Goal: Information Seeking & Learning: Learn about a topic

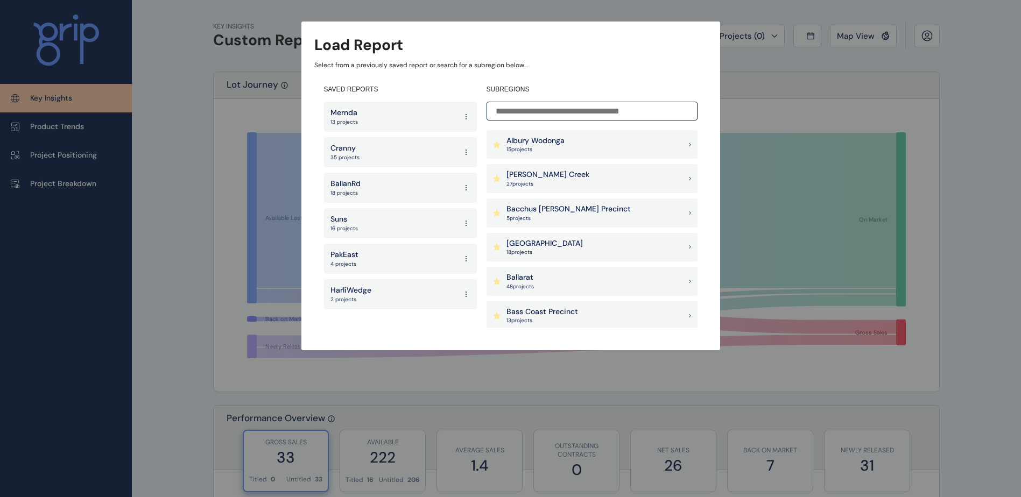
click at [568, 114] on input at bounding box center [592, 111] width 211 height 19
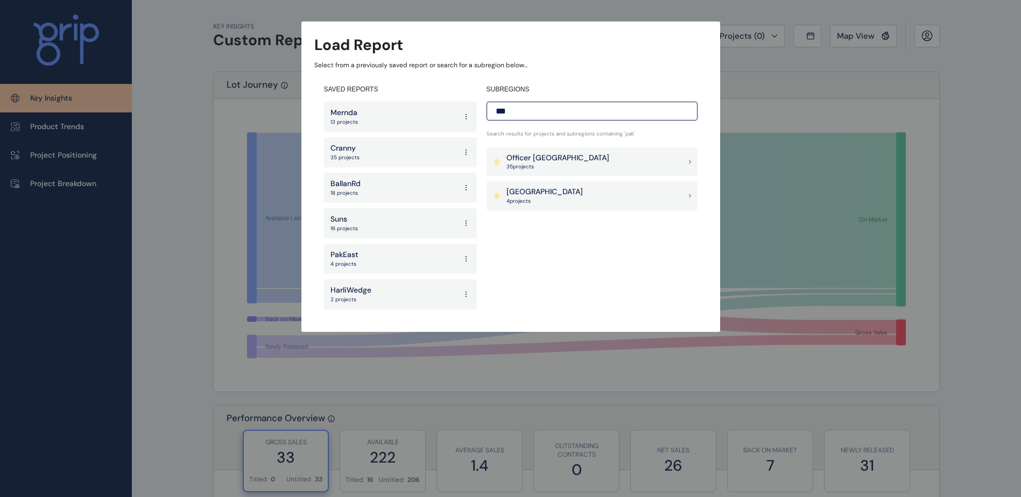
type input "***"
click at [596, 151] on div "Officer [PERSON_NAME] 35 project s" at bounding box center [592, 161] width 211 height 29
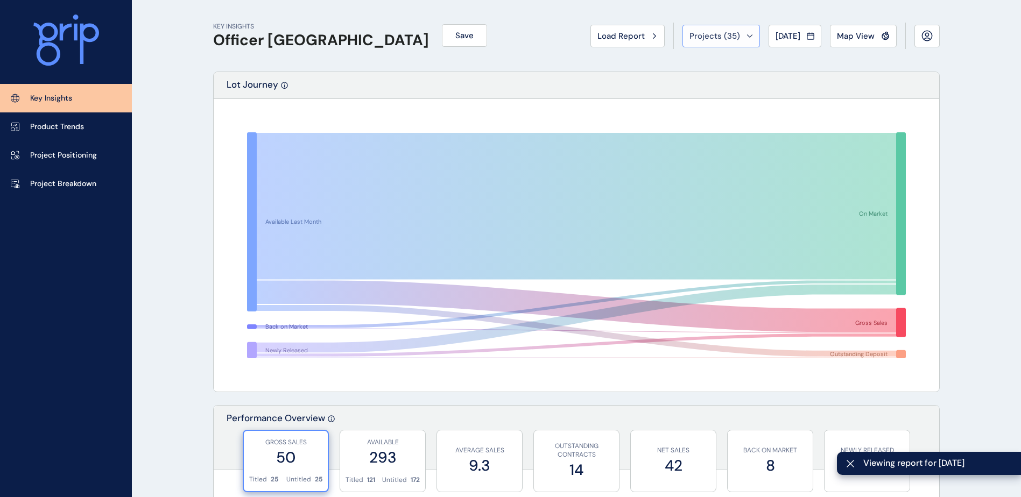
click at [734, 31] on div "Projects ( 35 )" at bounding box center [721, 36] width 64 height 11
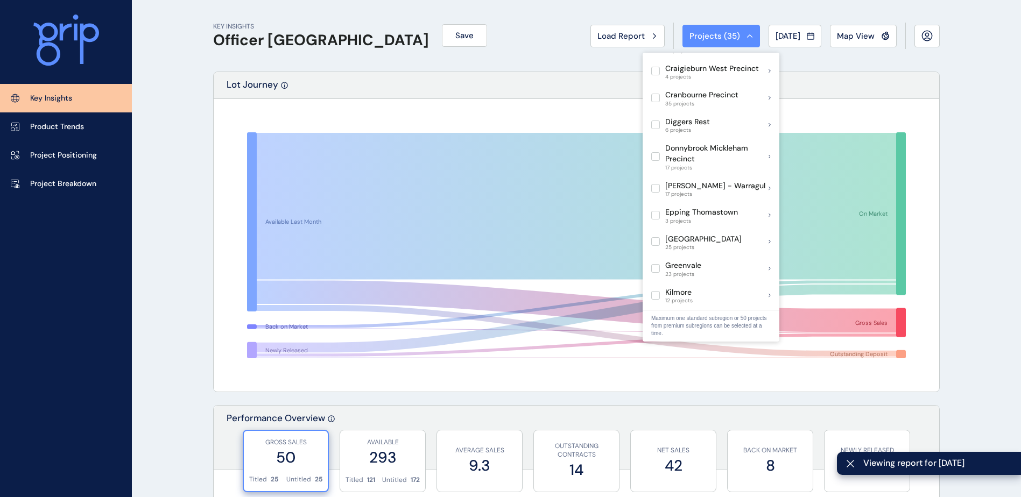
scroll to position [323, 0]
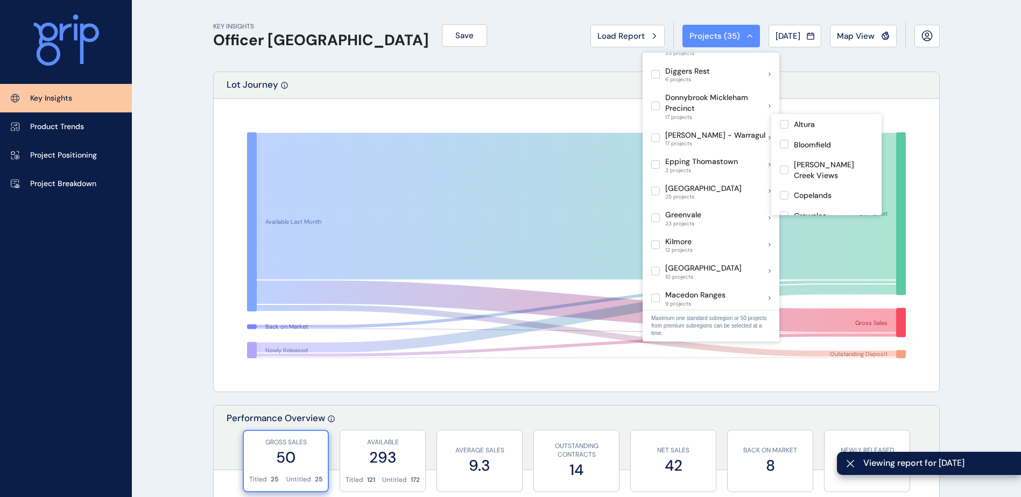
click at [520, 86] on div "Lot Journey" at bounding box center [576, 85] width 725 height 27
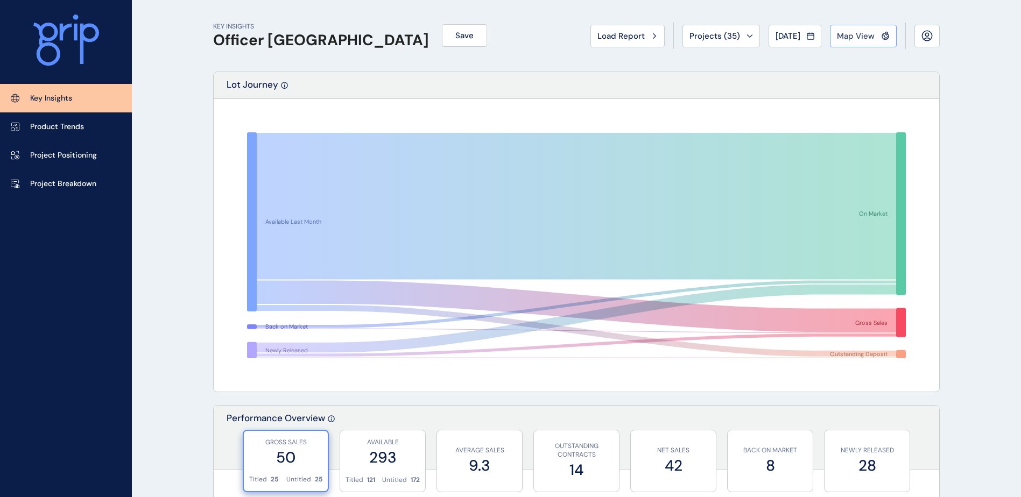
click at [860, 44] on button "Map View" at bounding box center [863, 36] width 67 height 23
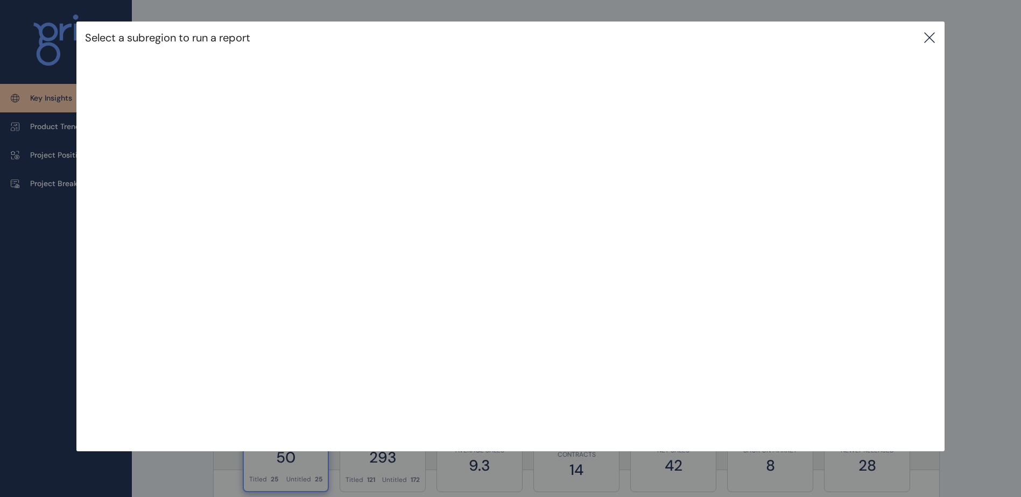
click at [935, 41] on icon at bounding box center [929, 37] width 13 height 13
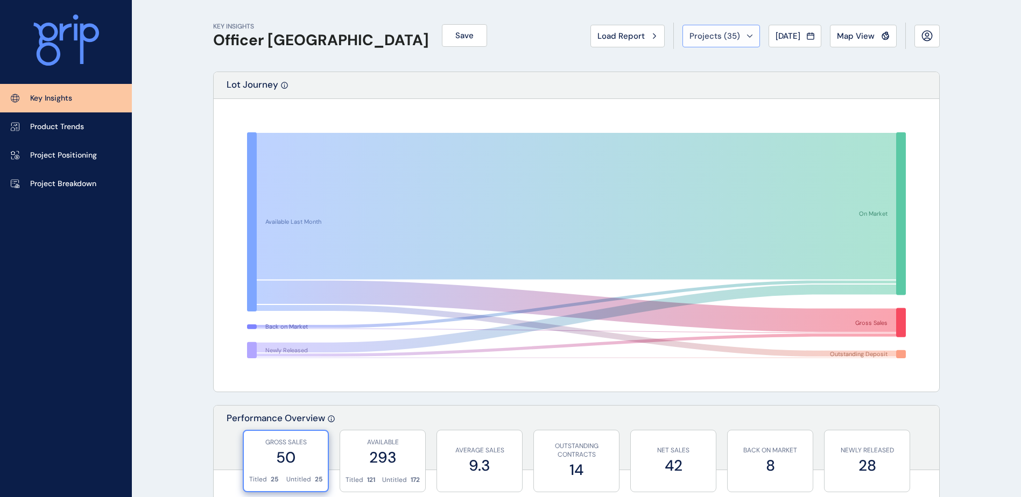
click at [733, 42] on button "Projects ( 35 )" at bounding box center [721, 36] width 78 height 23
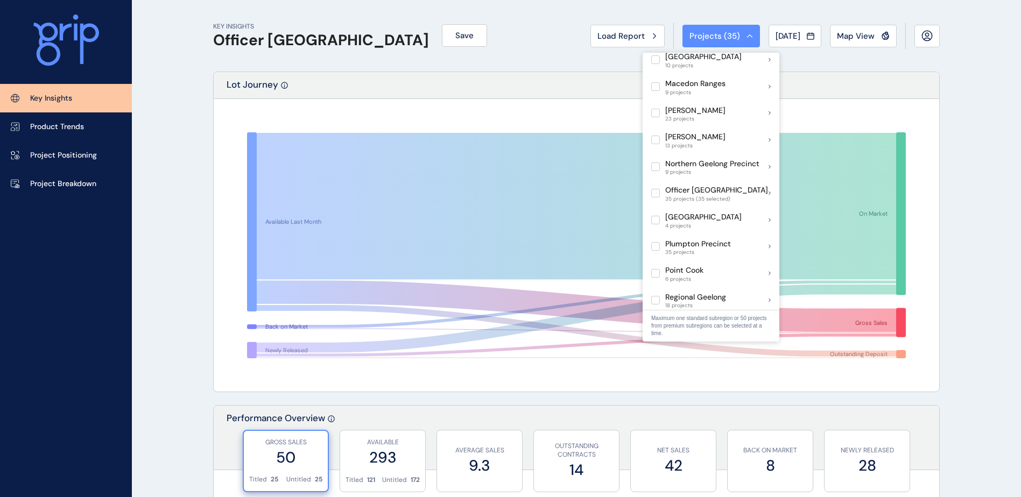
scroll to position [538, 0]
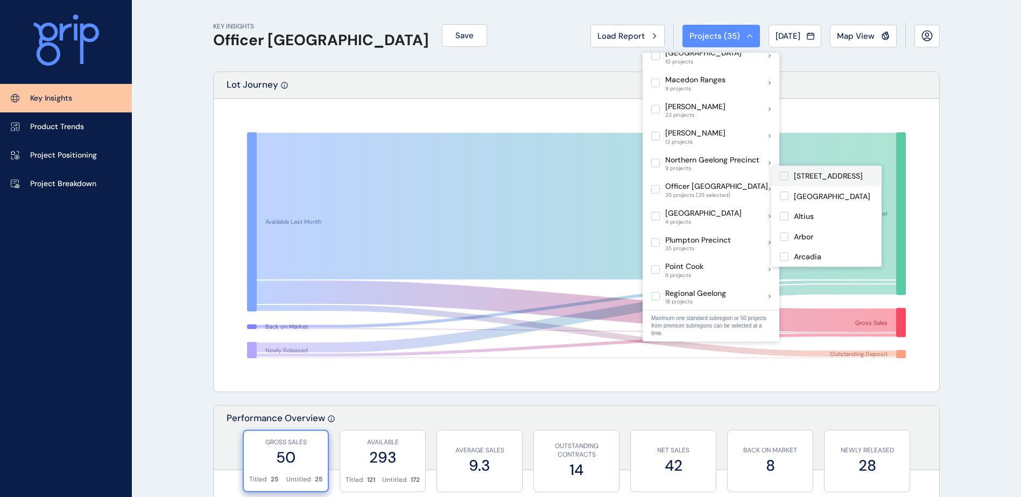
click at [828, 177] on p "[STREET_ADDRESS]" at bounding box center [828, 176] width 69 height 11
click at [828, 194] on p "[GEOGRAPHIC_DATA]" at bounding box center [832, 197] width 76 height 11
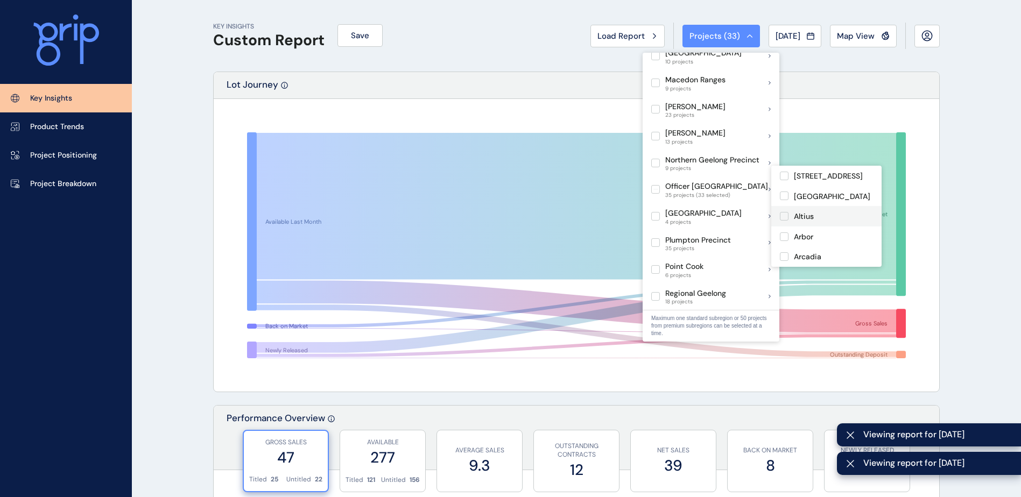
click at [830, 224] on div "Altius" at bounding box center [826, 216] width 110 height 20
click at [832, 241] on div "Arbor" at bounding box center [826, 237] width 110 height 20
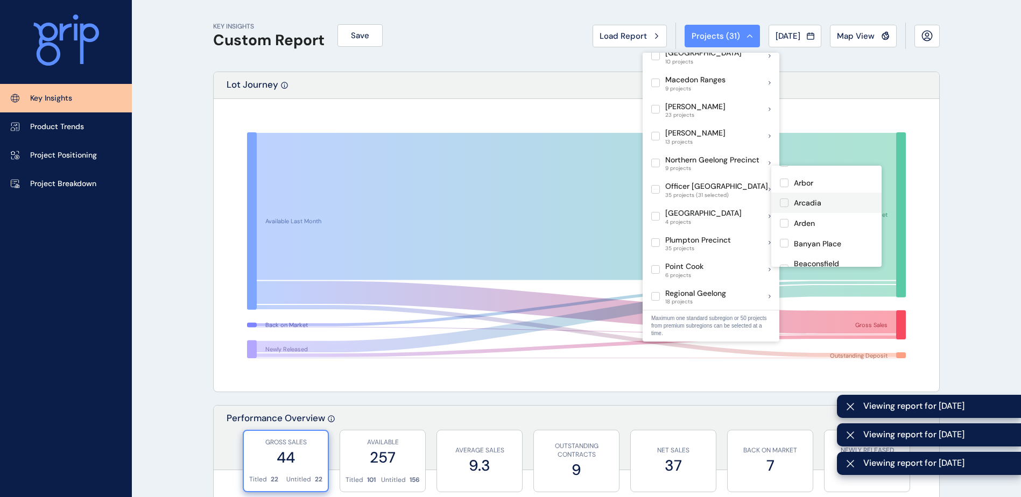
click at [832, 206] on div "Arcadia" at bounding box center [826, 203] width 110 height 20
click at [830, 220] on div "Arden" at bounding box center [826, 223] width 110 height 20
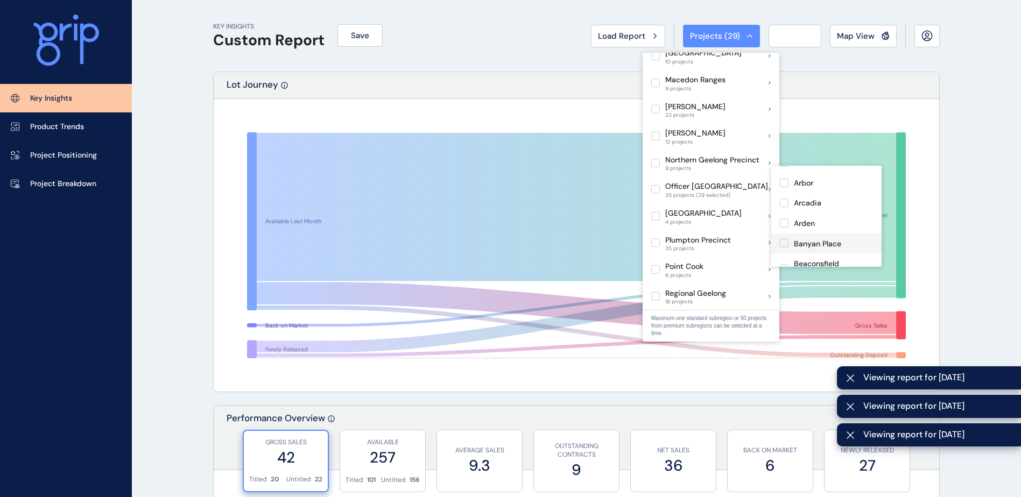
click at [837, 242] on p "Banyan Place" at bounding box center [817, 244] width 47 height 11
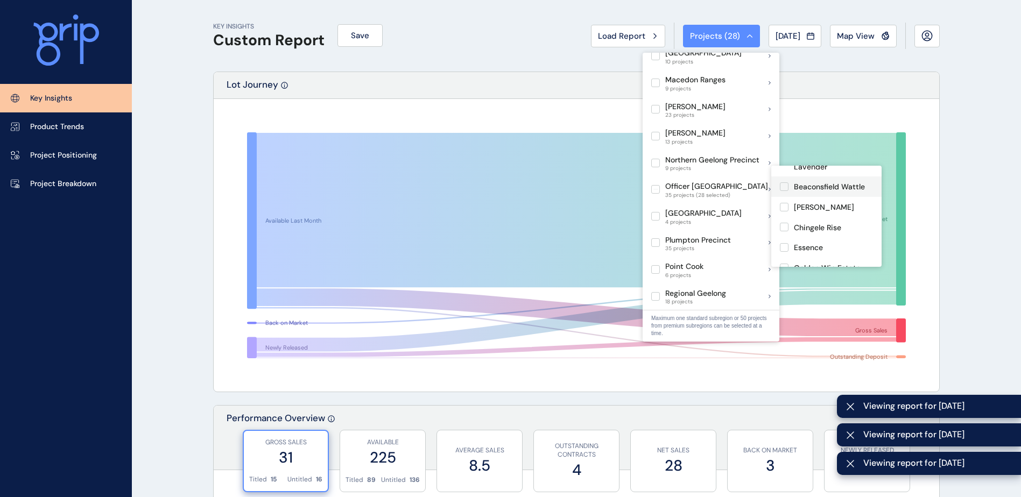
scroll to position [108, 0]
click at [834, 214] on p "Beaconsfield Lavender" at bounding box center [833, 215] width 79 height 21
click at [843, 238] on p "Beaconsfield Wattle" at bounding box center [829, 241] width 71 height 11
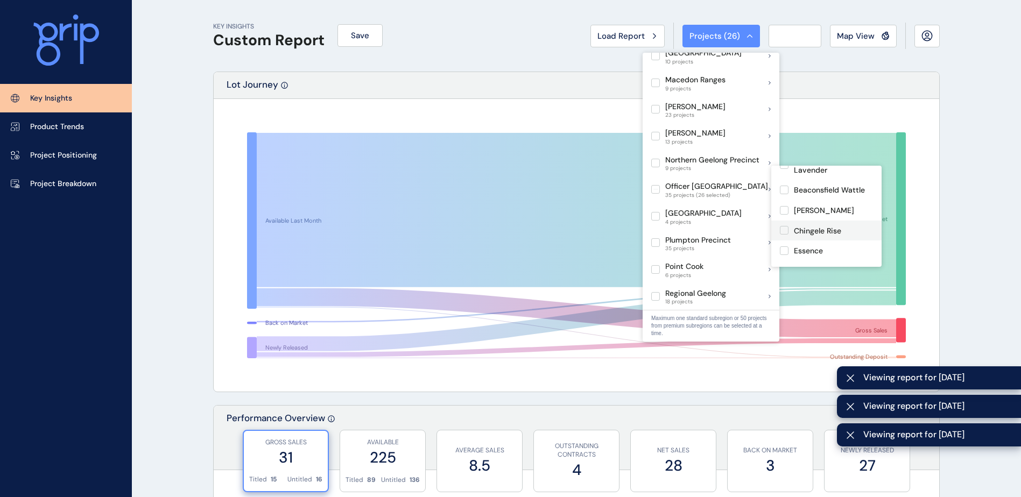
scroll to position [161, 0]
click at [840, 210] on div "[PERSON_NAME]" at bounding box center [826, 207] width 110 height 20
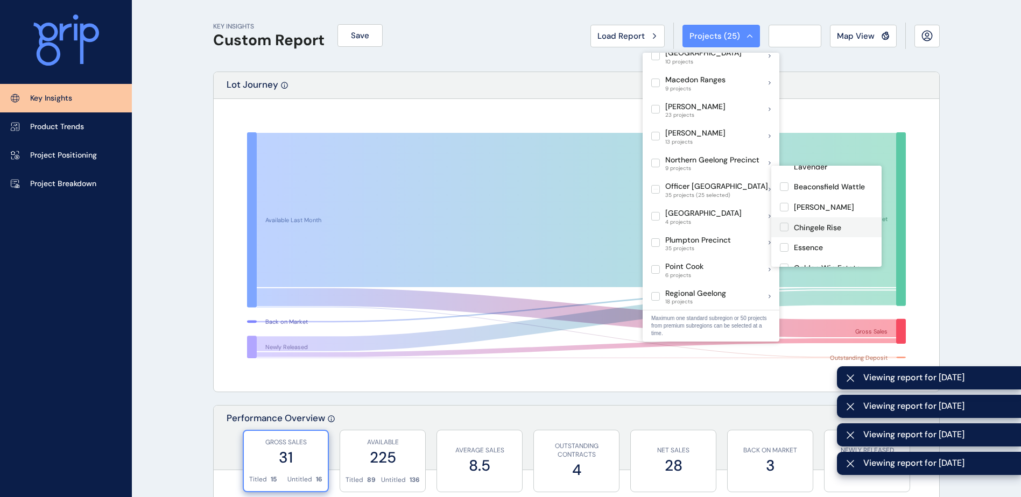
click at [841, 227] on p "Chingele Rise" at bounding box center [817, 228] width 47 height 11
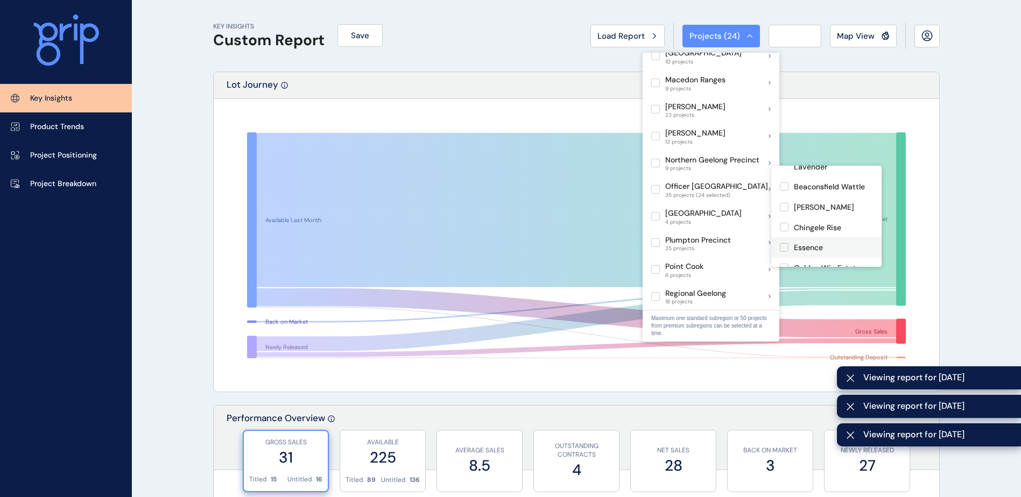
click at [837, 240] on div "Essence" at bounding box center [826, 247] width 110 height 20
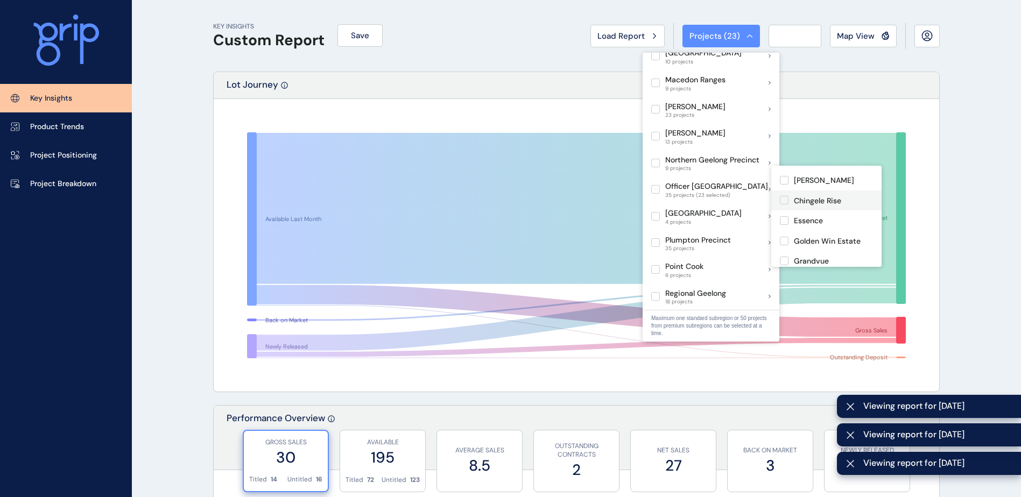
scroll to position [215, 0]
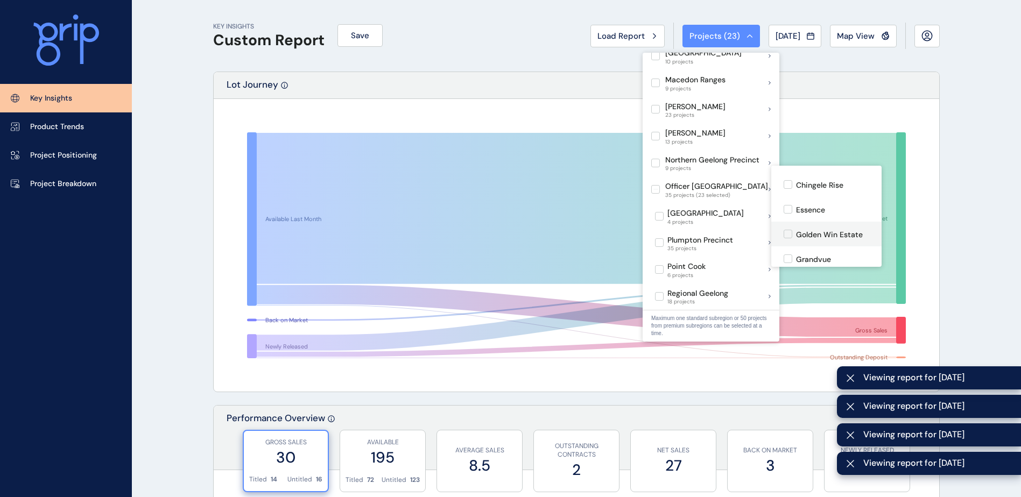
click at [838, 230] on p "Golden Win Estate" at bounding box center [829, 235] width 67 height 11
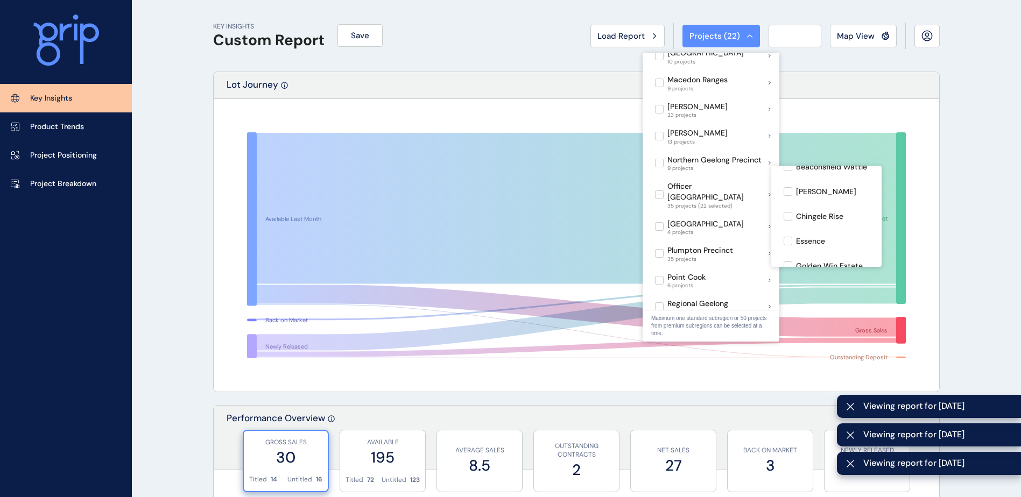
click at [837, 278] on div "Grandvue" at bounding box center [826, 290] width 110 height 25
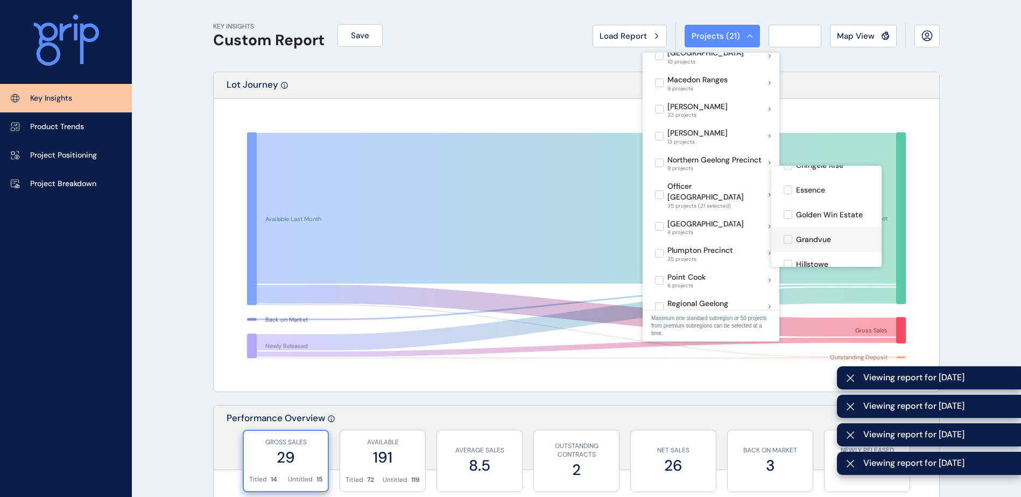
scroll to position [269, 0]
click at [834, 249] on div "Hillstowe" at bounding box center [826, 261] width 110 height 25
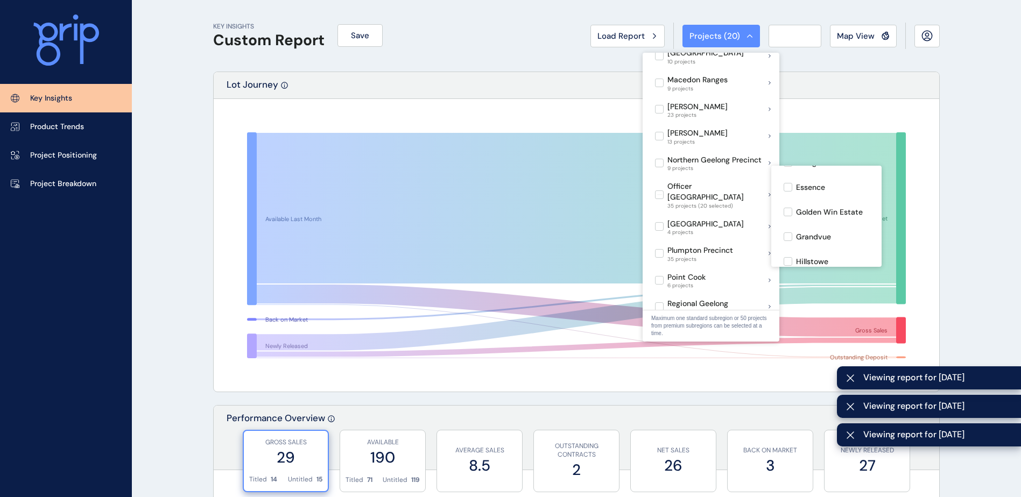
click at [838, 281] on p "Hilltop Estate" at bounding box center [820, 286] width 48 height 11
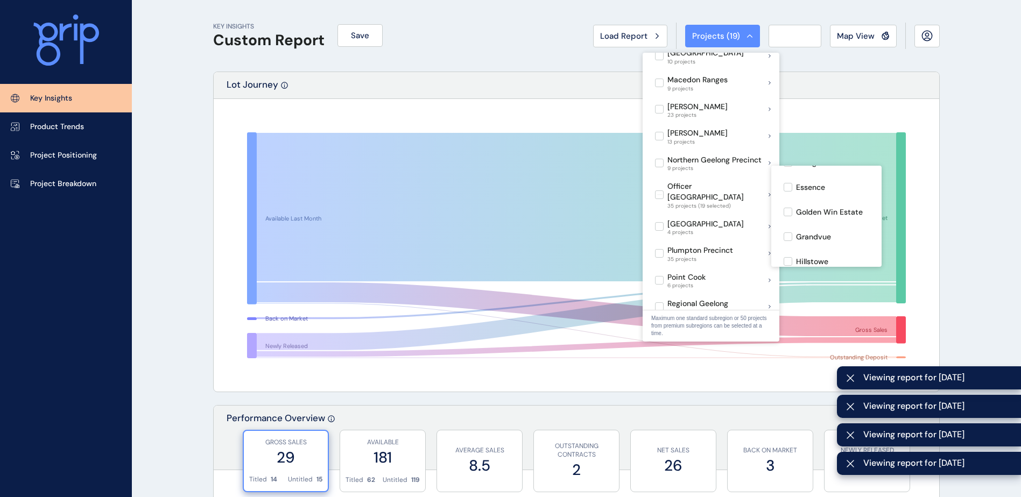
click at [839, 299] on div "[GEOGRAPHIC_DATA]" at bounding box center [826, 311] width 110 height 25
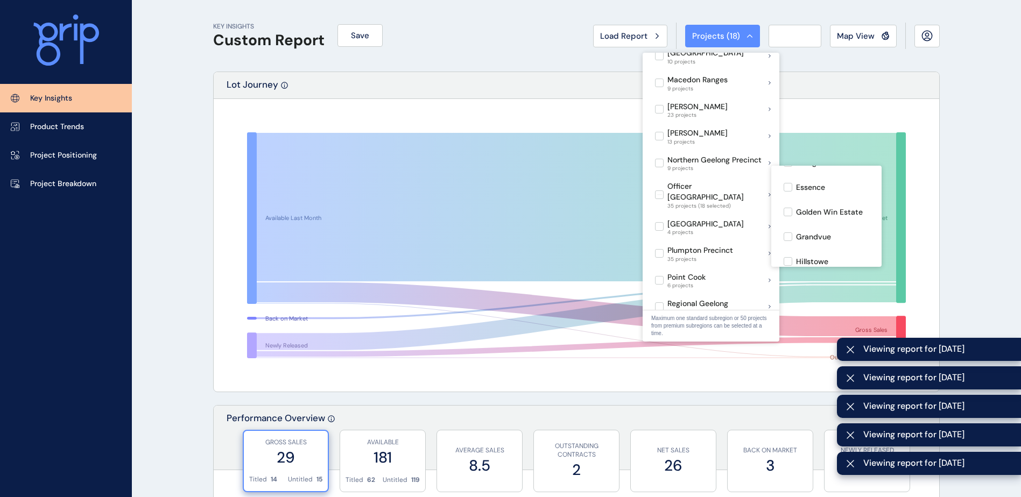
scroll to position [323, 0]
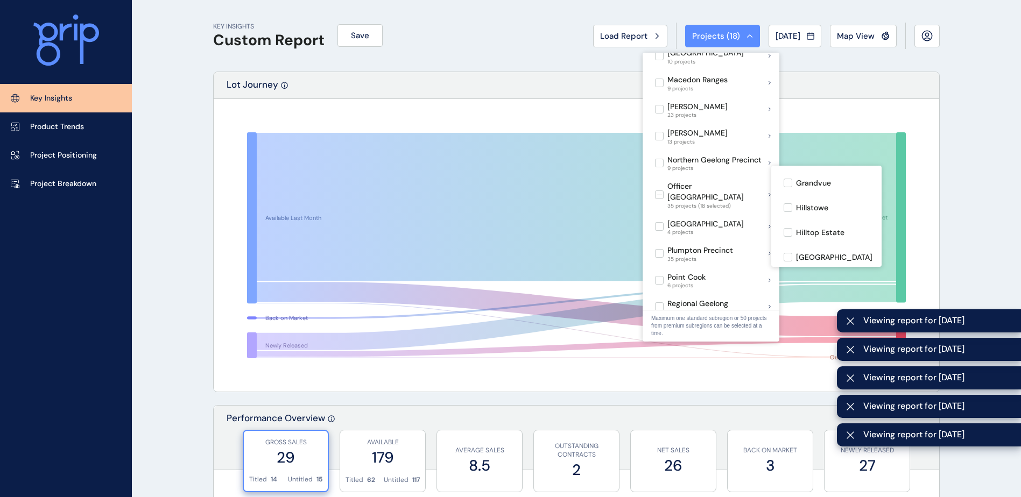
click at [833, 270] on div "Laurier" at bounding box center [826, 282] width 110 height 25
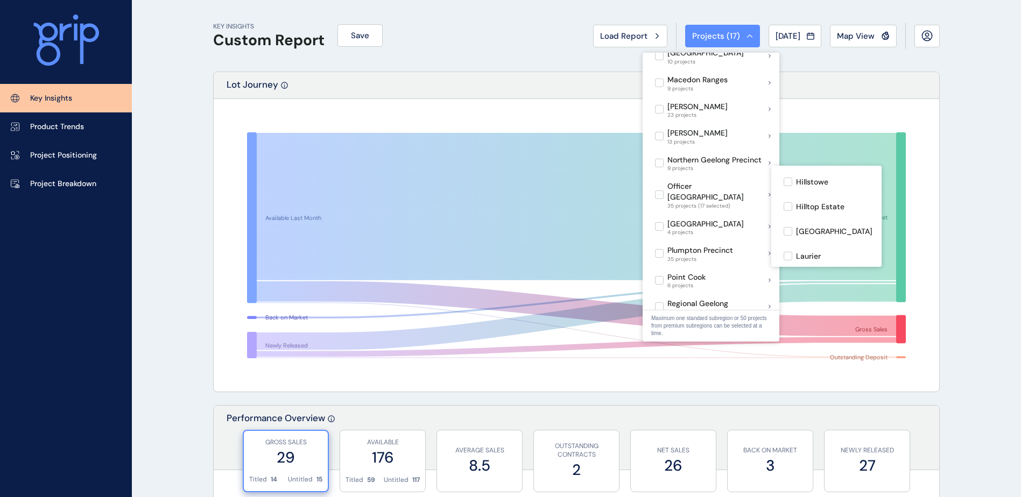
scroll to position [377, 0]
click at [835, 265] on div "Northridge" at bounding box center [826, 277] width 110 height 25
click at [832, 297] on div "OAS Estate" at bounding box center [816, 303] width 40 height 12
click at [838, 322] on p "Officer Central" at bounding box center [822, 327] width 52 height 11
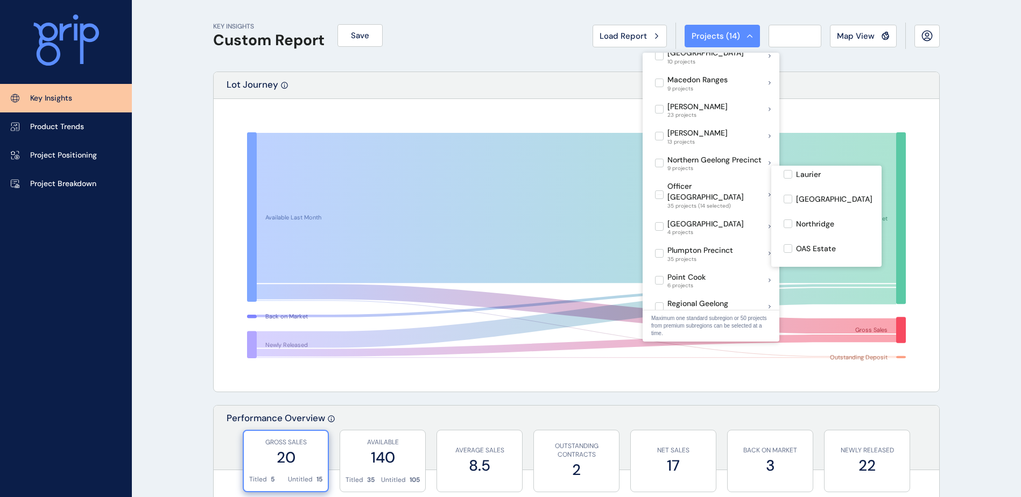
click at [837, 293] on p "Officer Fields" at bounding box center [819, 298] width 47 height 11
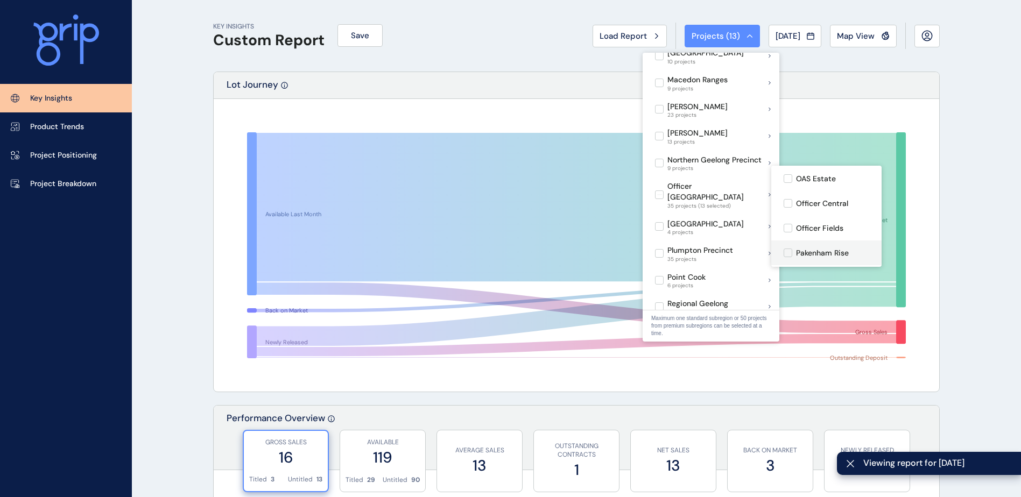
scroll to position [484, 0]
click at [842, 281] on div "[GEOGRAPHIC_DATA]" at bounding box center [826, 293] width 110 height 25
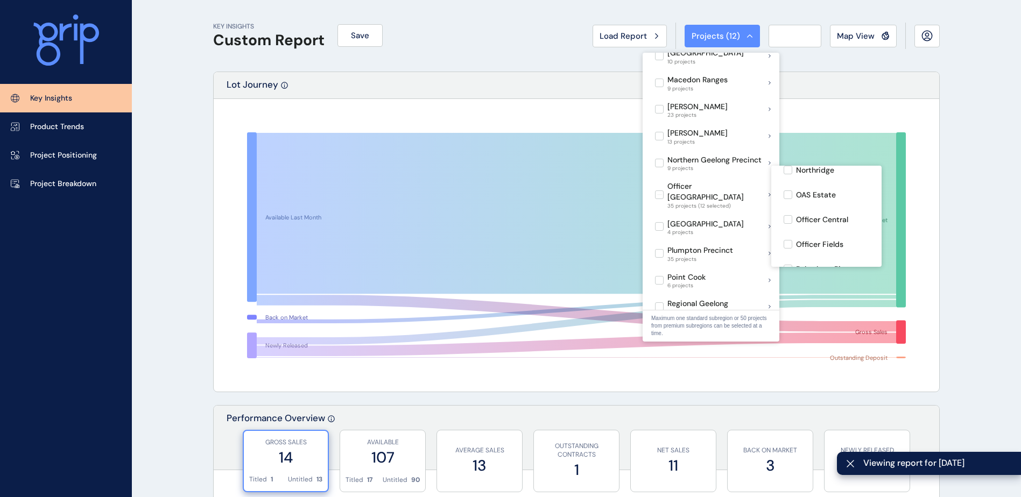
click at [838, 314] on p "Scholar's Row" at bounding box center [819, 319] width 47 height 11
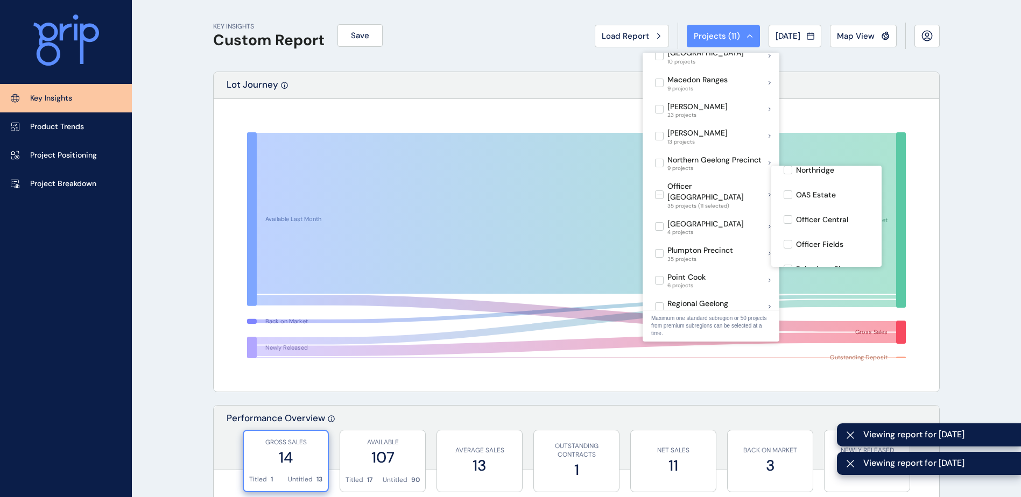
click at [840, 331] on div "Skymont" at bounding box center [826, 343] width 110 height 25
click at [839, 361] on p "[PERSON_NAME] (Stockland)" at bounding box center [834, 371] width 77 height 21
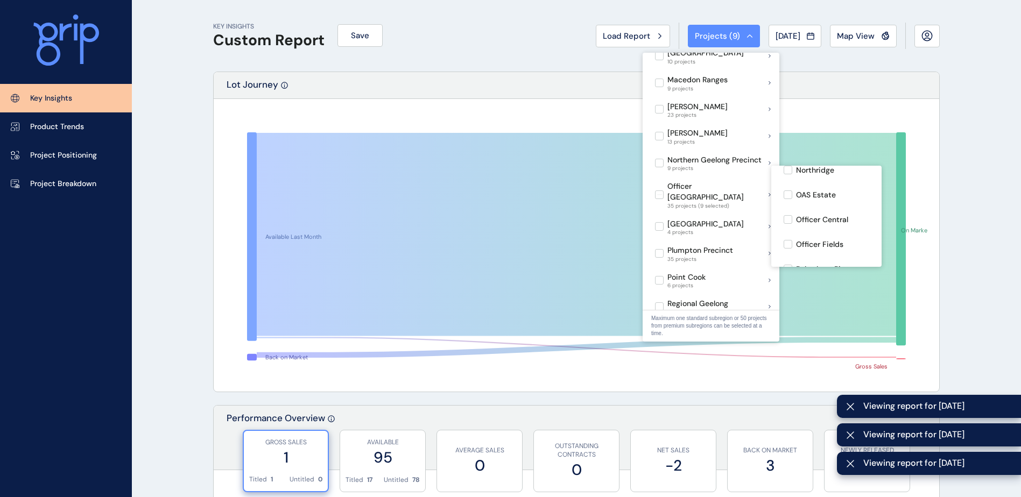
scroll to position [538, 0]
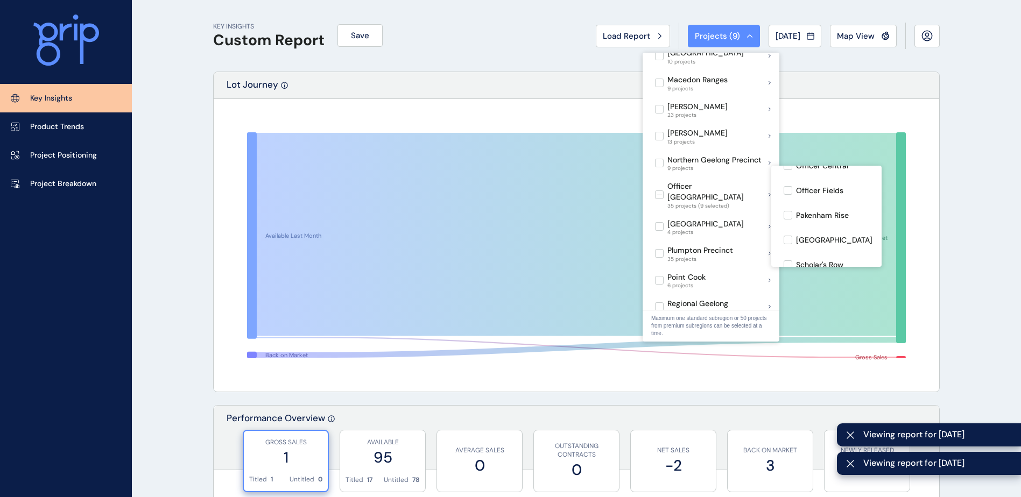
click at [838, 338] on p "[PERSON_NAME] Estate" at bounding box center [834, 348] width 77 height 21
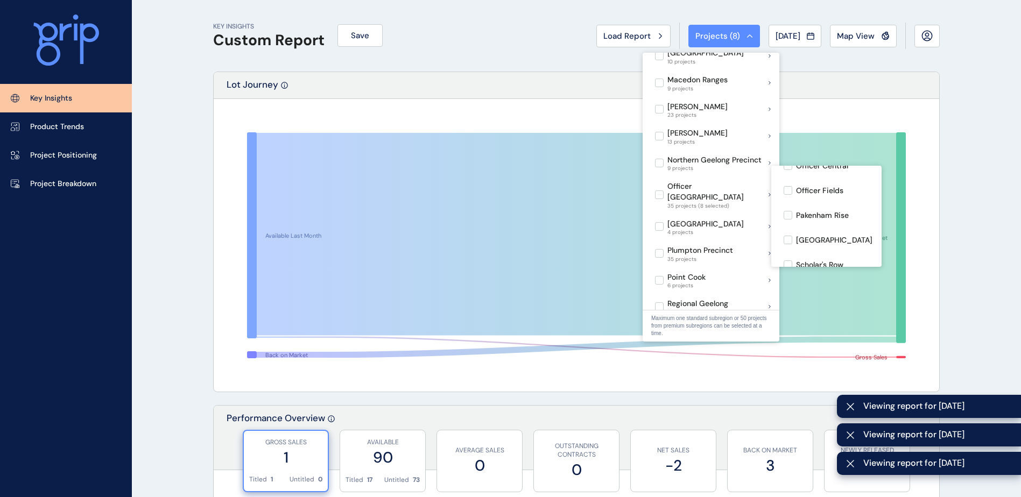
scroll to position [592, 0]
click at [835, 335] on div "Timbertop" at bounding box center [826, 347] width 110 height 25
click at [837, 359] on div "[PERSON_NAME]" at bounding box center [826, 371] width 110 height 25
click at [836, 384] on div "[PERSON_NAME]" at bounding box center [826, 396] width 110 height 25
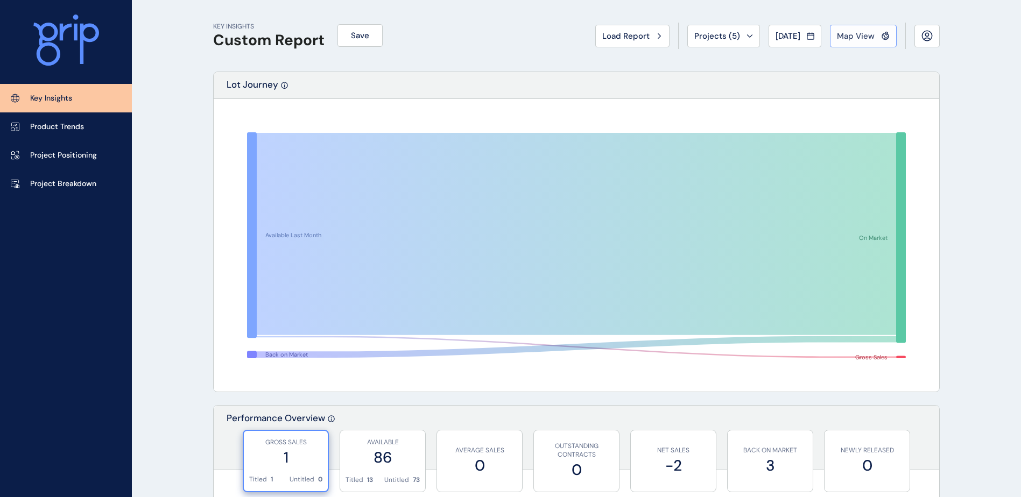
click at [850, 46] on button "Map View" at bounding box center [863, 36] width 67 height 23
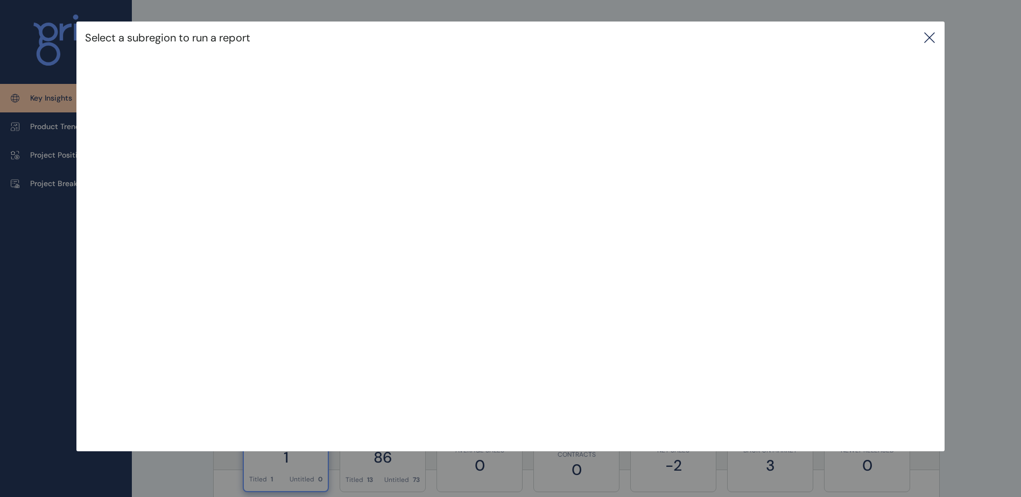
click at [933, 34] on icon at bounding box center [929, 37] width 13 height 13
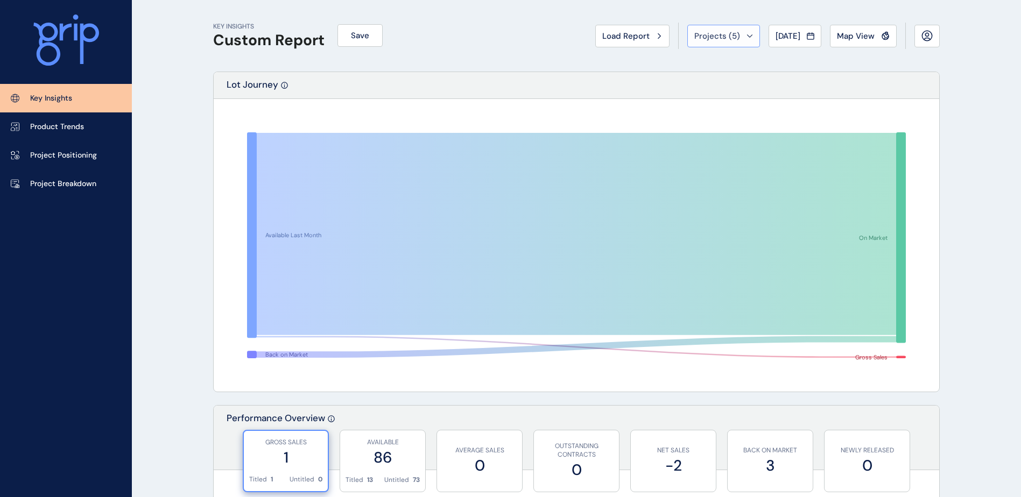
click at [739, 40] on div "Projects ( 5 )" at bounding box center [723, 36] width 59 height 11
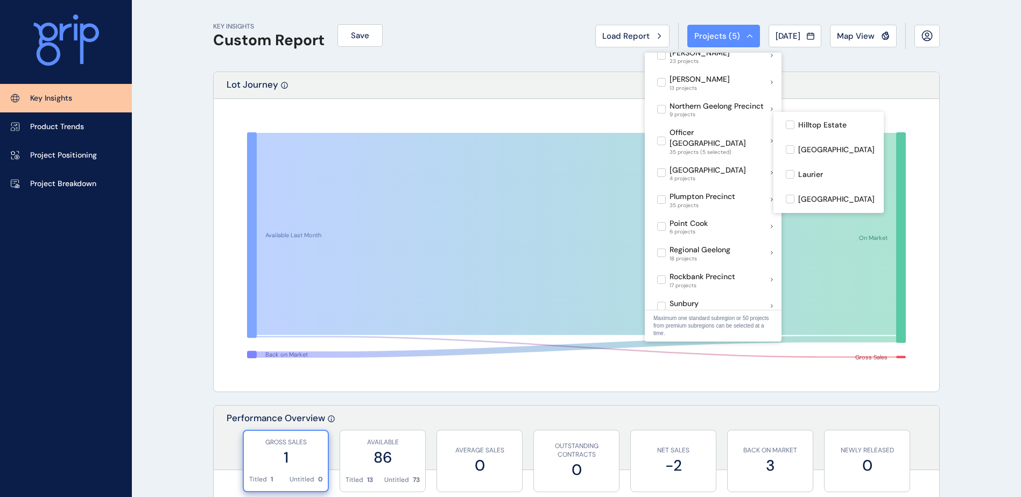
scroll to position [323, 0]
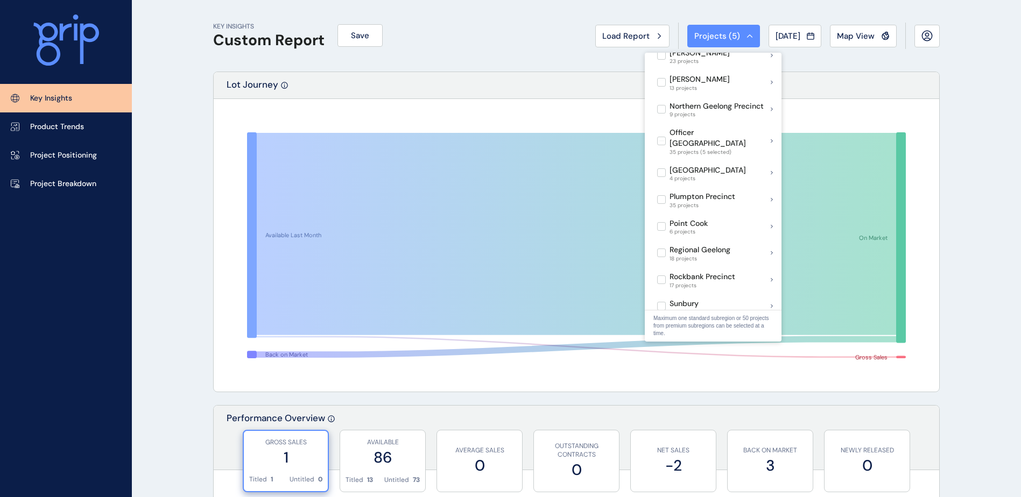
click at [929, 122] on div "Available Last Month Back on Market On Market Gross Sales" at bounding box center [576, 245] width 725 height 293
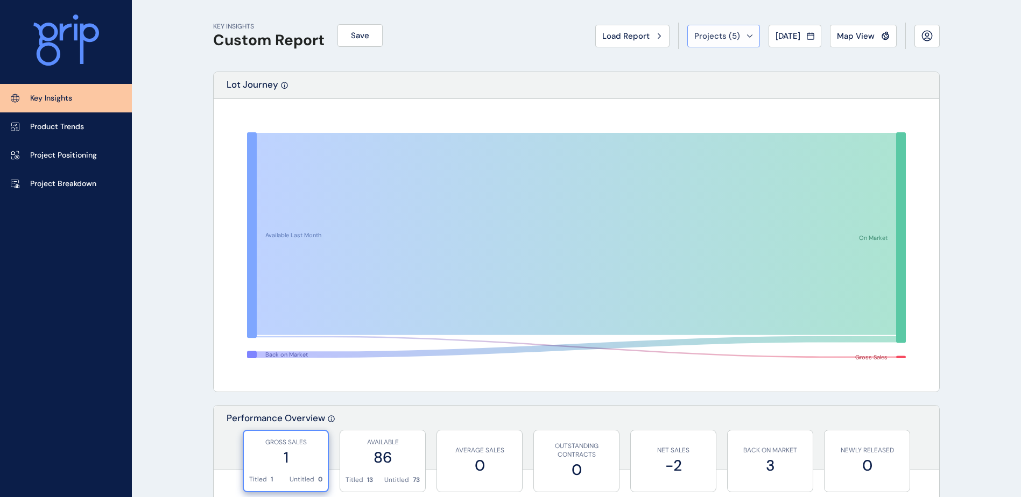
click at [715, 40] on span "Projects ( 5 )" at bounding box center [717, 36] width 46 height 11
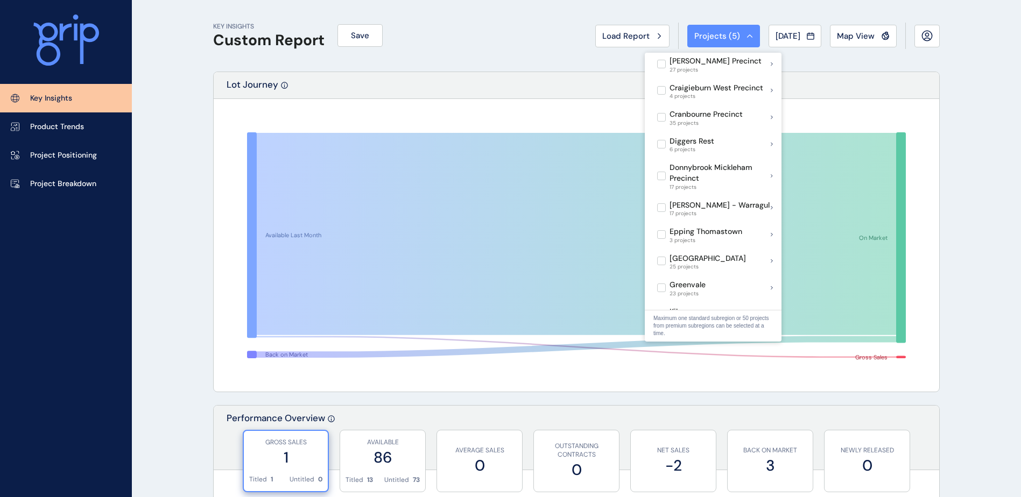
scroll to position [269, 0]
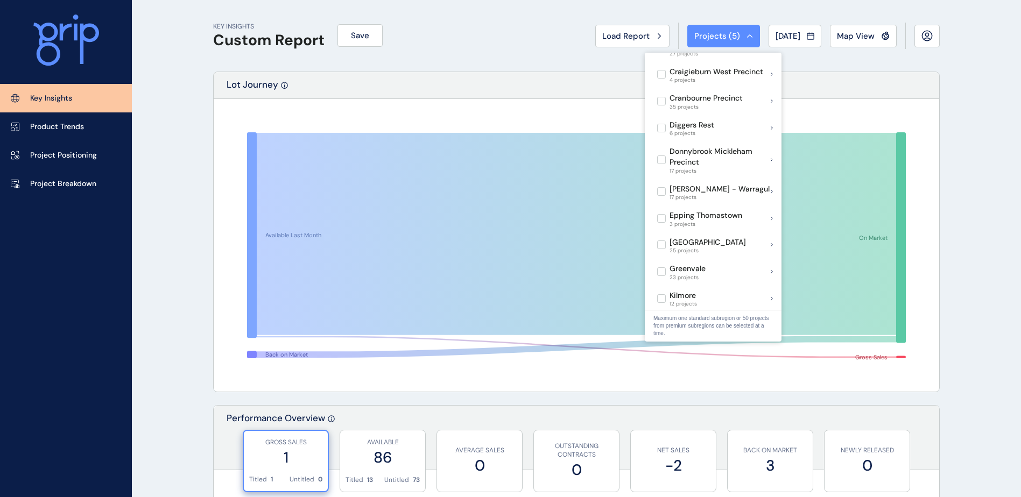
click at [413, 117] on rect at bounding box center [577, 245] width 702 height 269
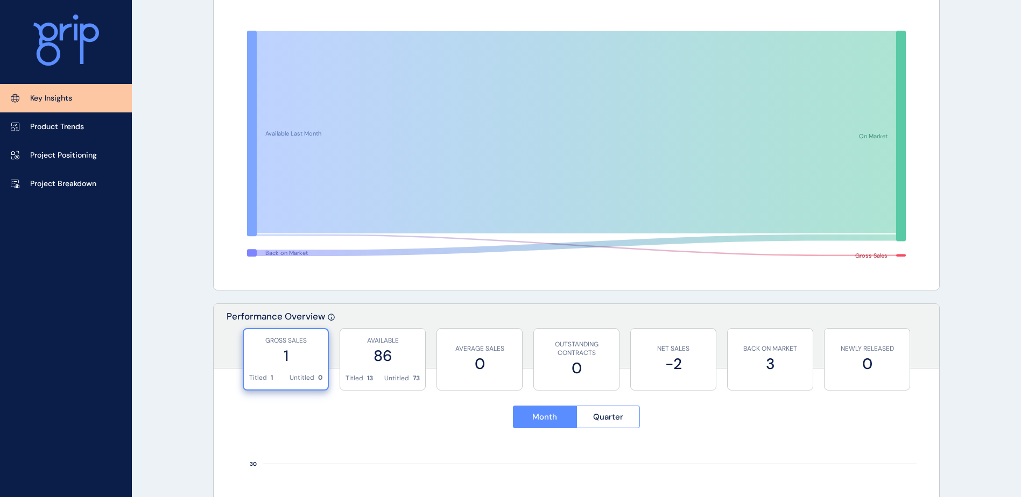
scroll to position [0, 0]
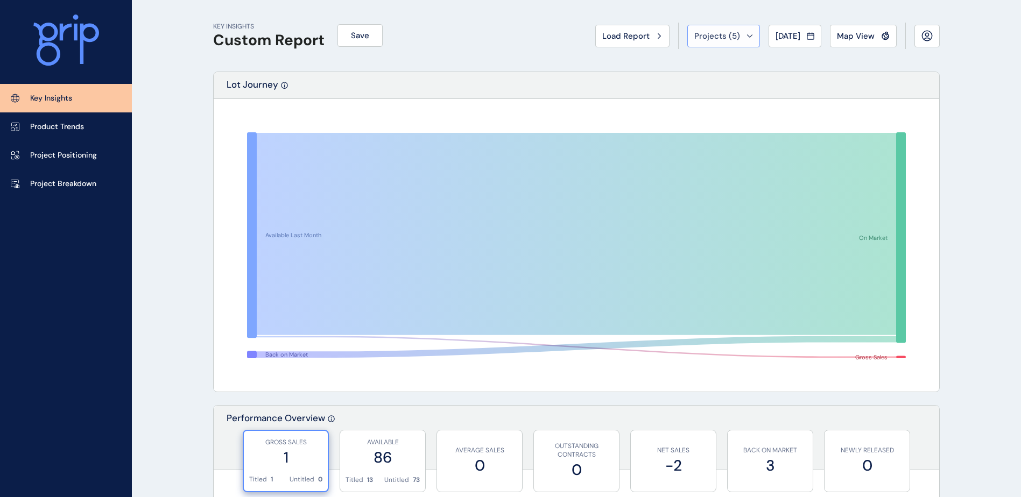
click at [748, 29] on button "Projects ( 5 )" at bounding box center [723, 36] width 73 height 23
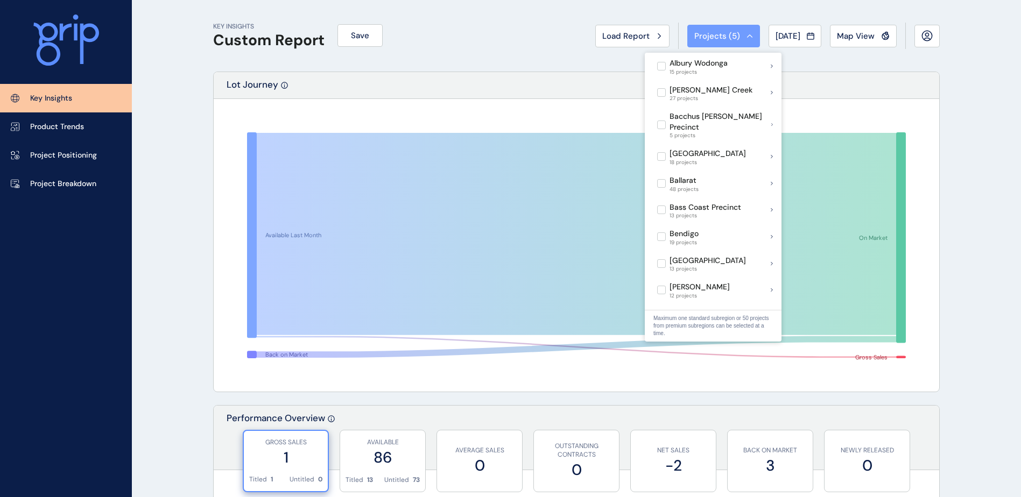
drag, startPoint x: 748, startPoint y: 29, endPoint x: 734, endPoint y: 39, distance: 17.8
click at [734, 39] on div "Projects ( 5 )" at bounding box center [723, 36] width 59 height 11
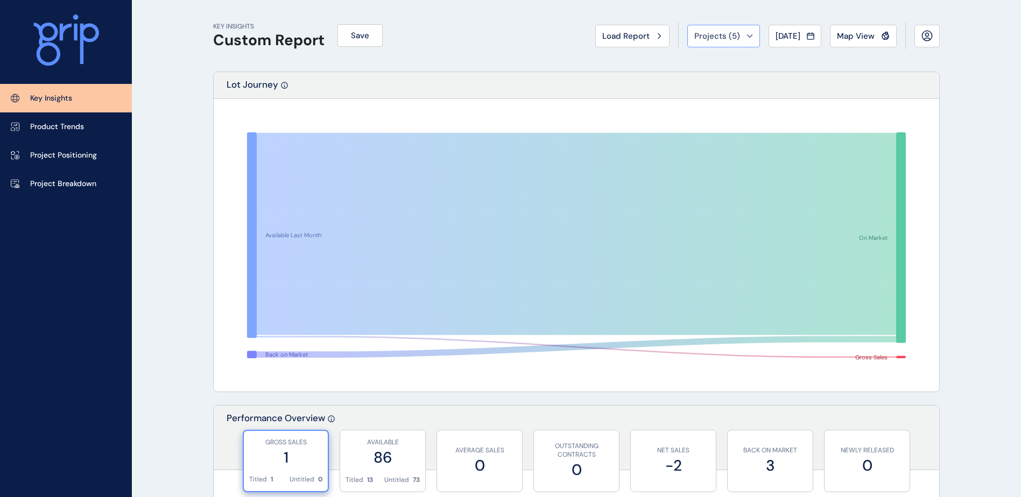
click at [717, 39] on span "Projects ( 5 )" at bounding box center [717, 36] width 46 height 11
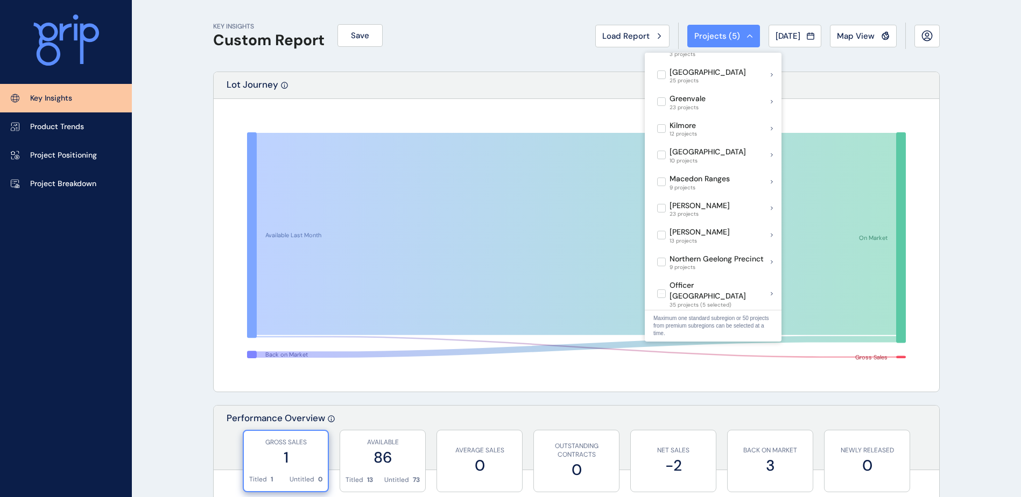
scroll to position [592, 0]
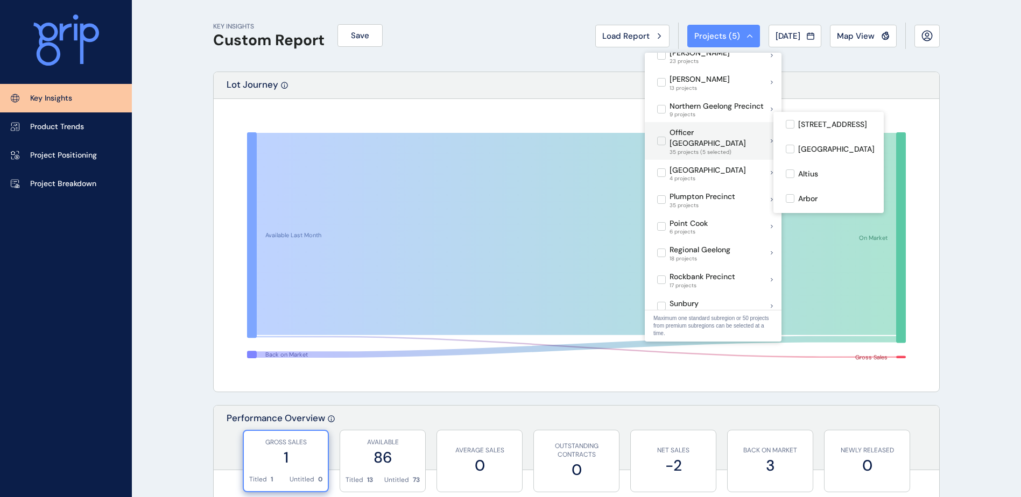
click at [661, 137] on label at bounding box center [661, 141] width 9 height 9
click at [659, 137] on label at bounding box center [661, 141] width 9 height 9
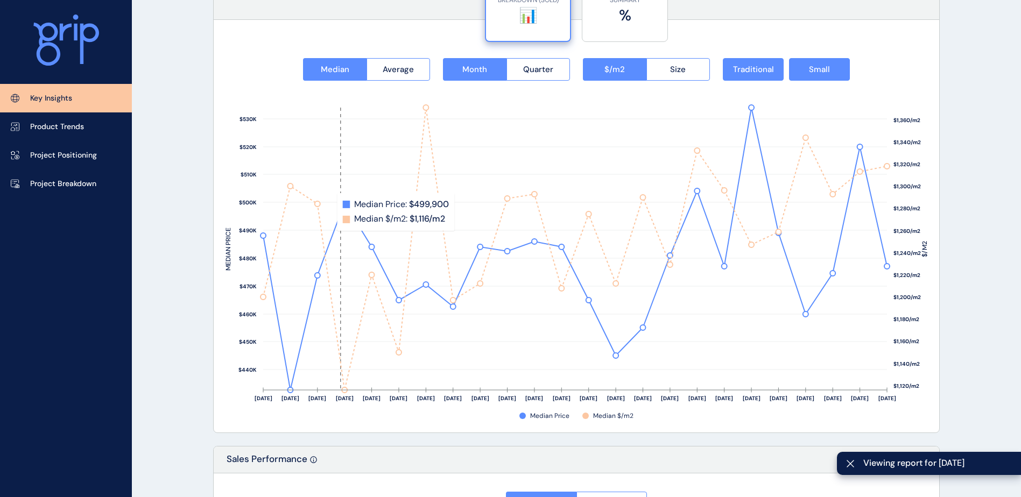
scroll to position [1399, 0]
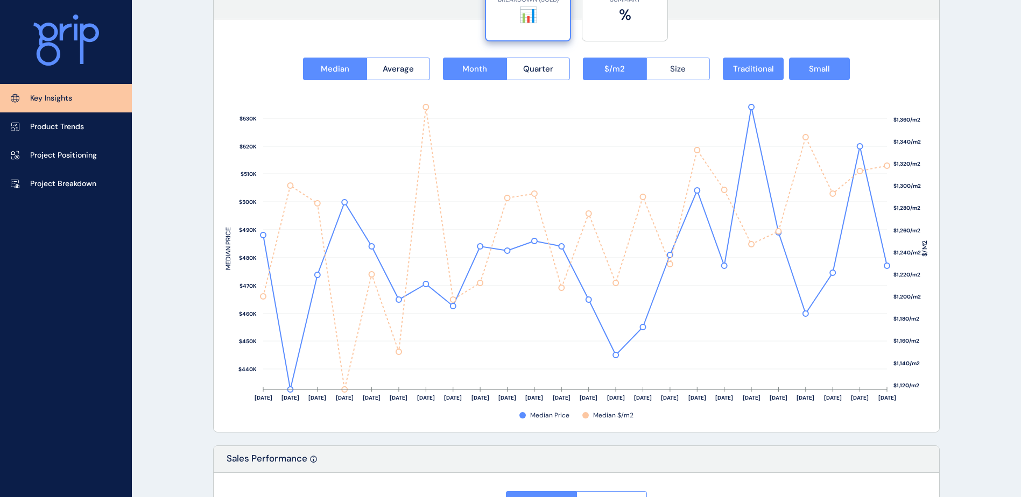
click at [689, 74] on button "Size" at bounding box center [678, 69] width 64 height 23
